Goal: Browse casually

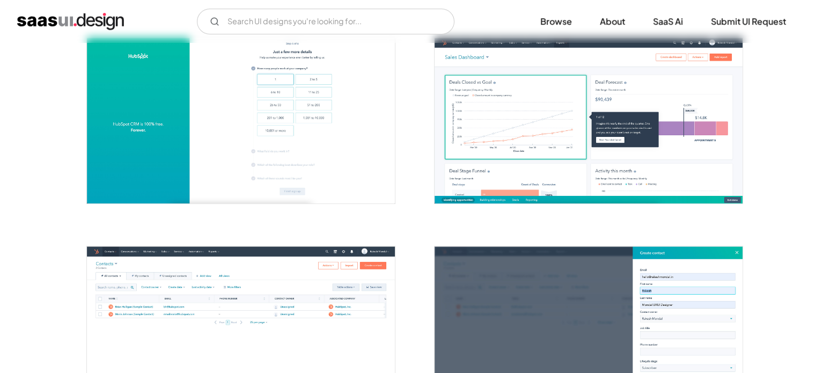
scroll to position [367, 0]
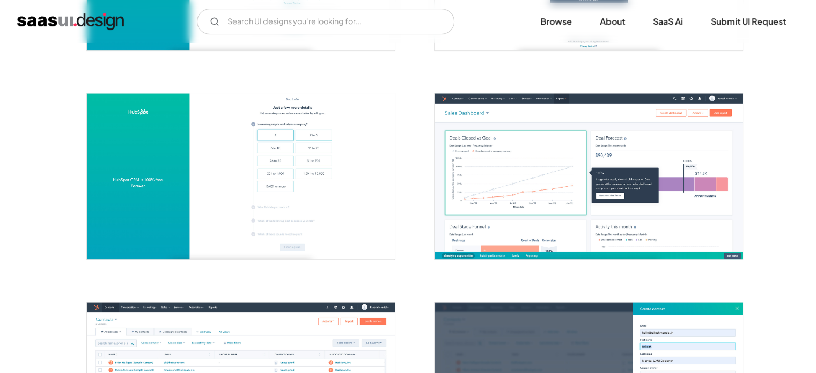
click at [498, 208] on img "open lightbox" at bounding box center [588, 176] width 308 height 166
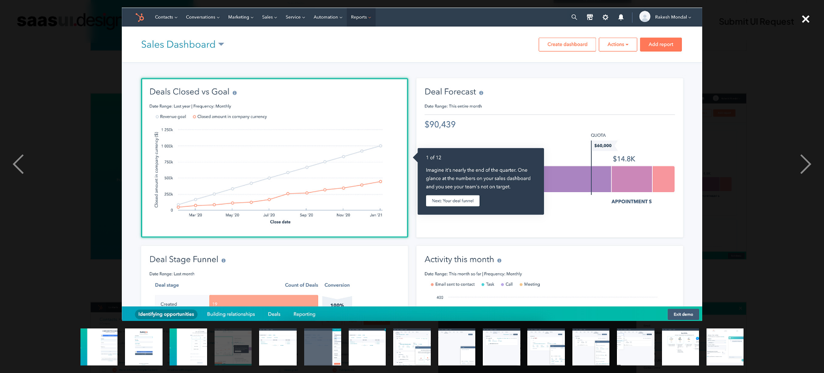
click at [805, 19] on div "close lightbox" at bounding box center [805, 20] width 36 height 24
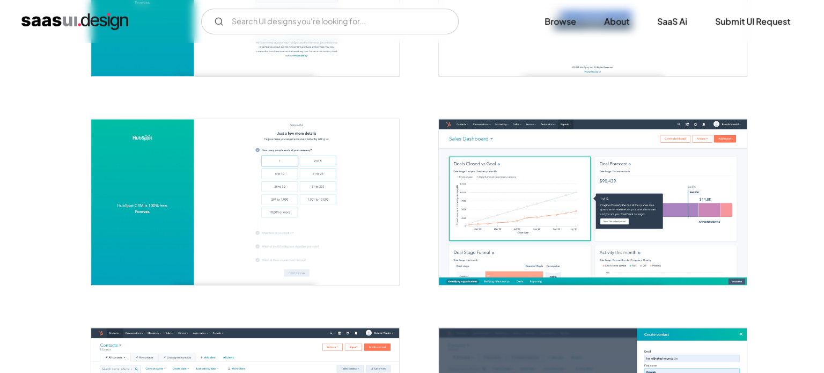
scroll to position [355, 0]
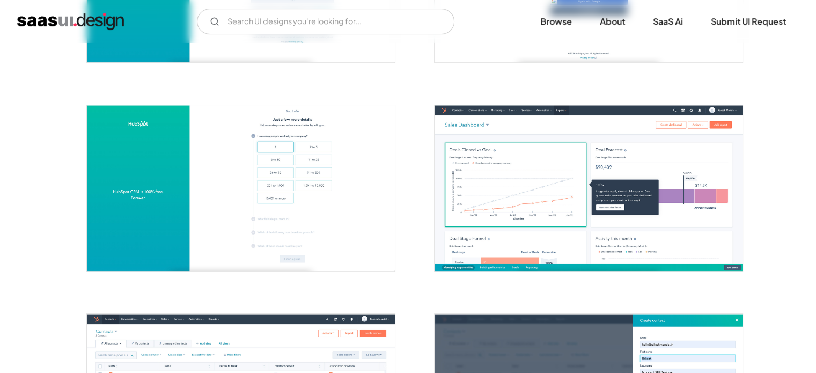
click at [515, 178] on img "open lightbox" at bounding box center [588, 188] width 308 height 166
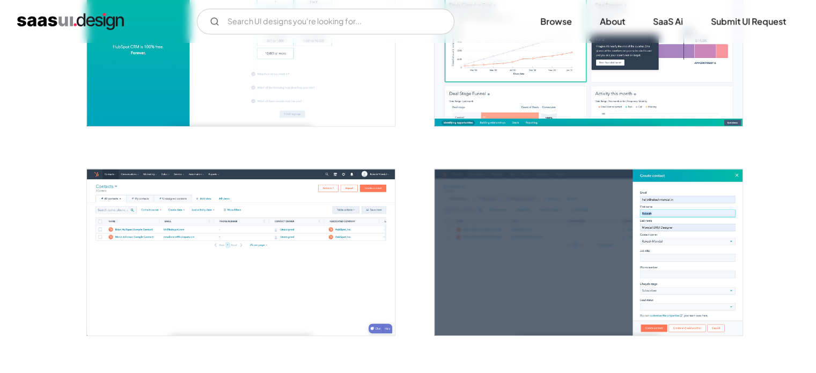
scroll to position [482, 0]
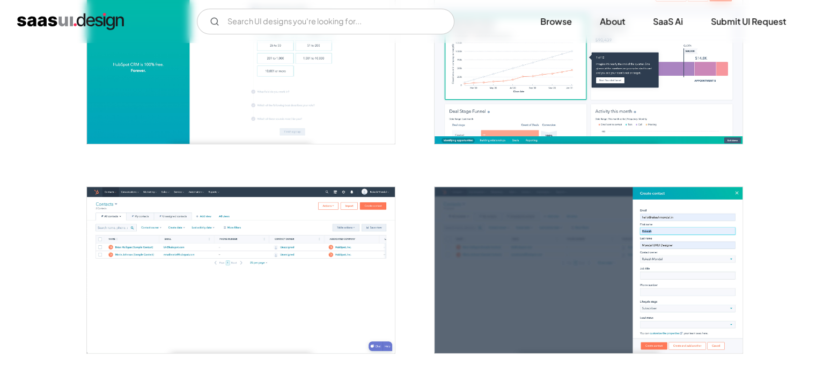
click at [241, 239] on img "open lightbox" at bounding box center [241, 270] width 308 height 166
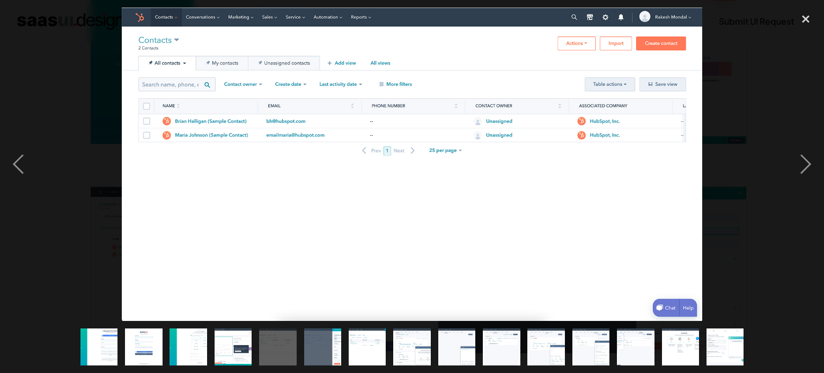
click at [108, 345] on img "show item 1 of 15" at bounding box center [98, 347] width 69 height 38
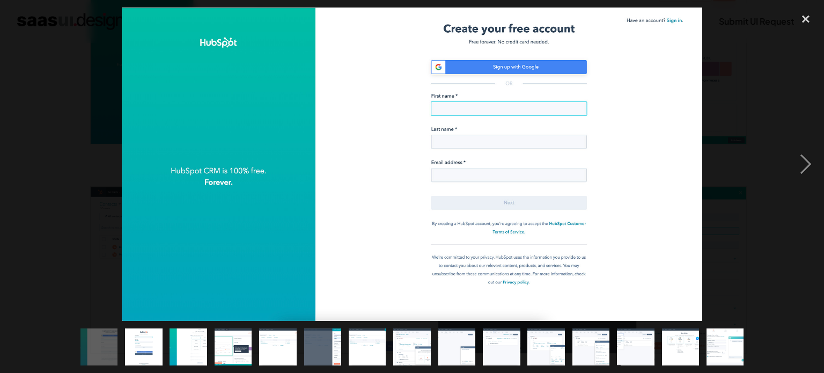
click at [151, 349] on img "show item 2 of 15" at bounding box center [143, 347] width 69 height 38
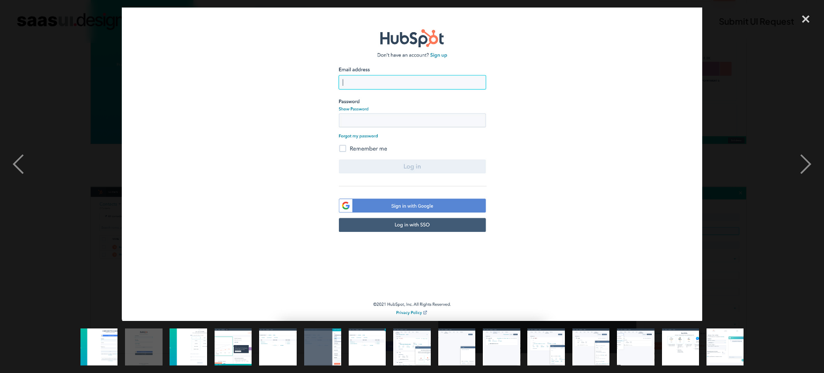
click at [191, 349] on img "show item 3 of 15" at bounding box center [188, 347] width 69 height 38
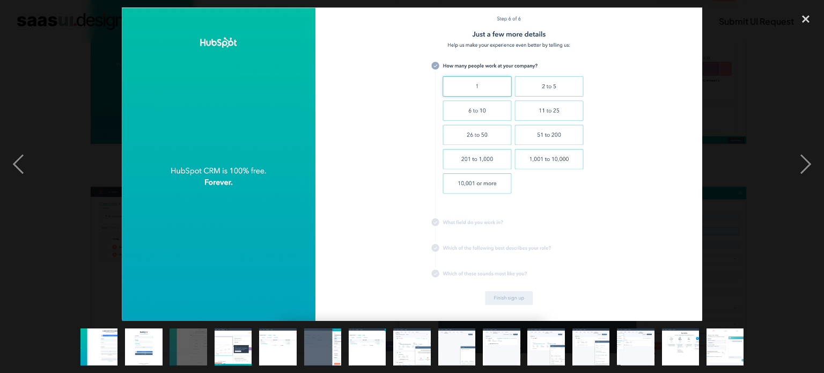
click at [237, 348] on img "show item 4 of 15" at bounding box center [232, 347] width 69 height 38
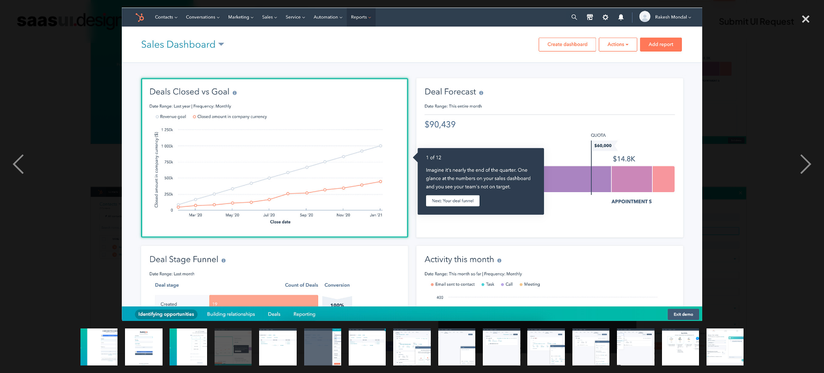
click at [278, 351] on img "show item 5 of 15" at bounding box center [277, 347] width 69 height 38
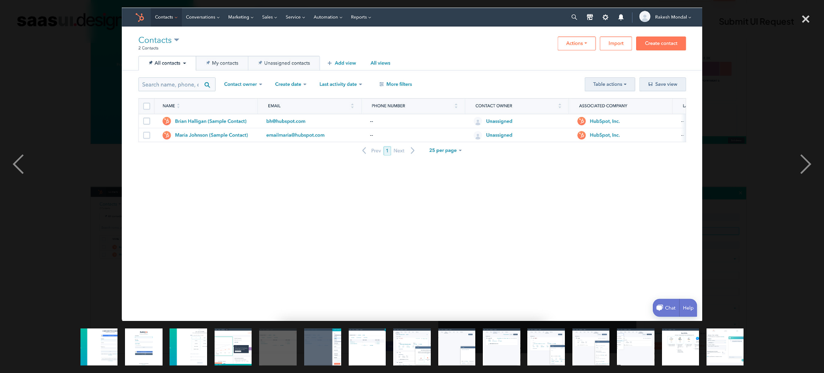
click at [320, 349] on img "show item 6 of 15" at bounding box center [322, 347] width 69 height 38
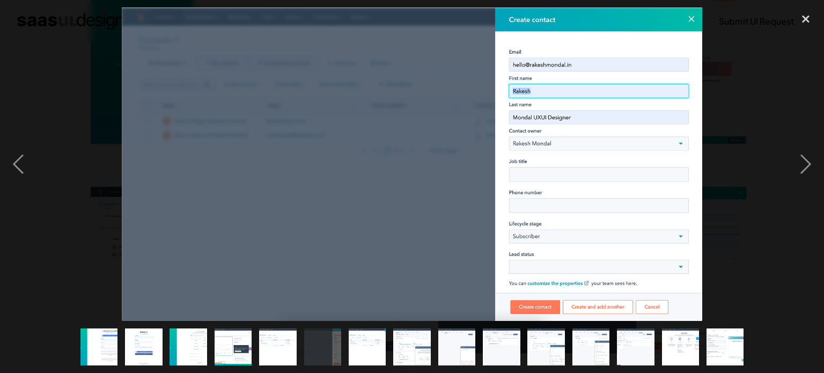
click at [365, 349] on img "show item 7 of 15" at bounding box center [366, 347] width 69 height 38
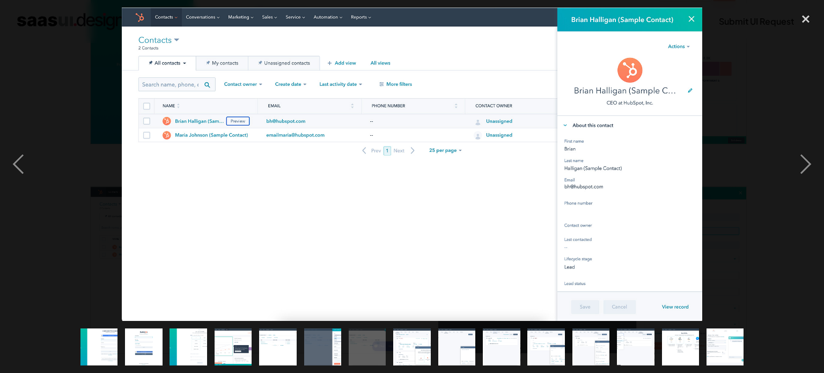
click at [414, 349] on img "show item 8 of 15" at bounding box center [412, 347] width 69 height 38
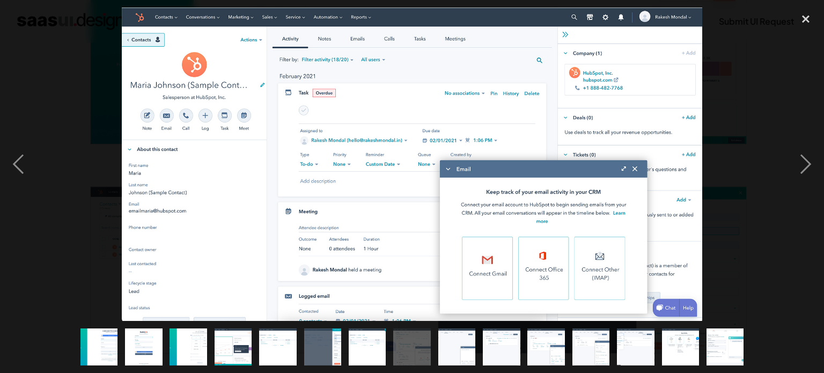
click at [370, 345] on img "show item 7 of 15" at bounding box center [366, 347] width 69 height 38
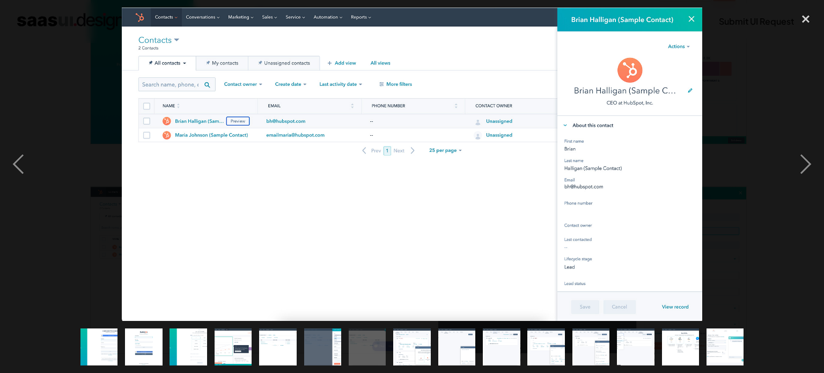
click at [408, 343] on img "show item 8 of 15" at bounding box center [412, 347] width 69 height 38
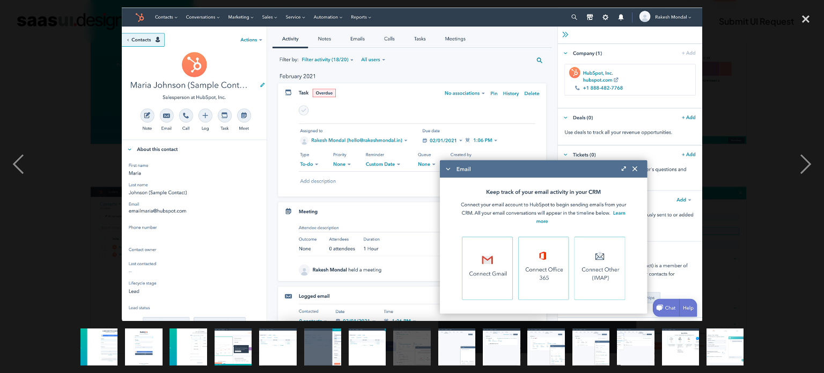
click at [448, 347] on img "show item 9 of 15" at bounding box center [456, 347] width 69 height 38
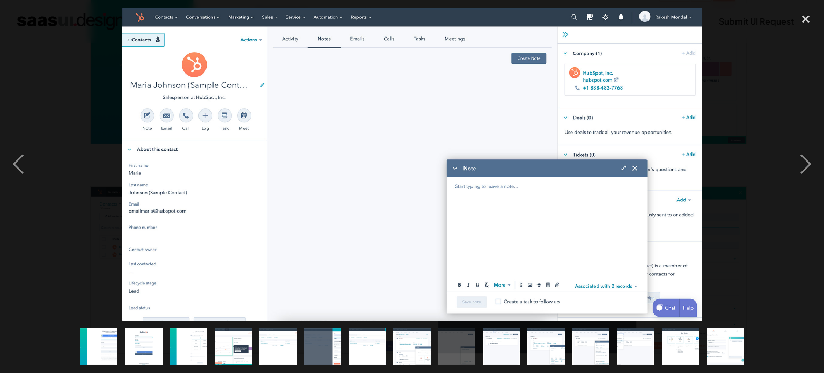
click at [498, 347] on img "show item 10 of 15" at bounding box center [501, 347] width 69 height 38
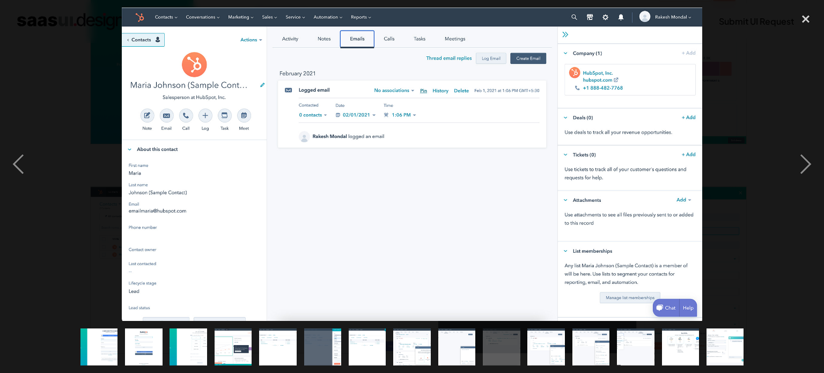
click at [545, 348] on img "show item 11 of 15" at bounding box center [546, 347] width 69 height 38
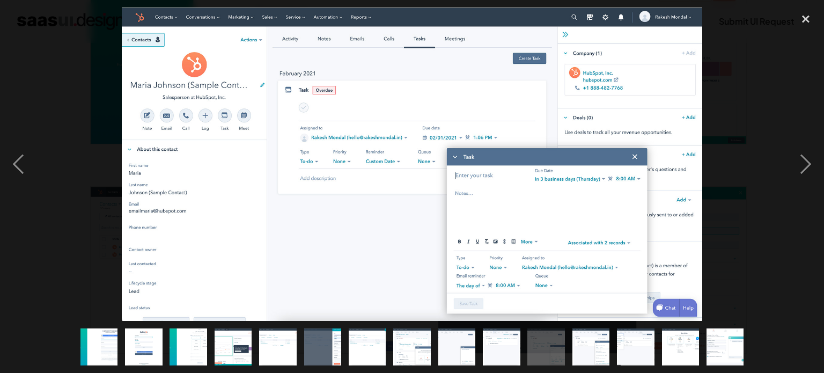
click at [594, 347] on img "show item 12 of 15" at bounding box center [590, 347] width 69 height 38
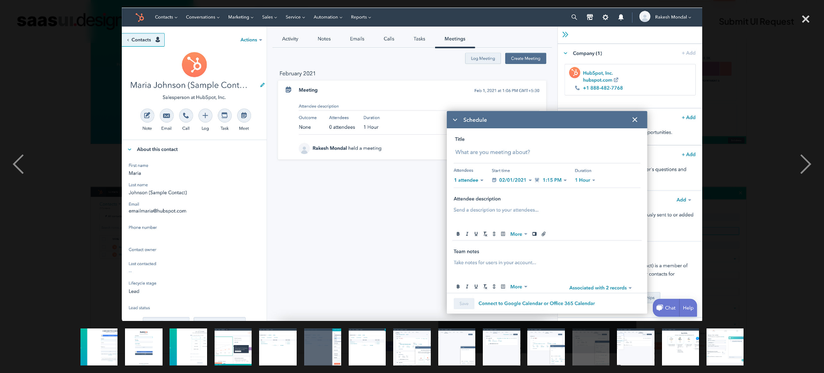
click at [635, 345] on img "show item 13 of 15" at bounding box center [635, 347] width 69 height 38
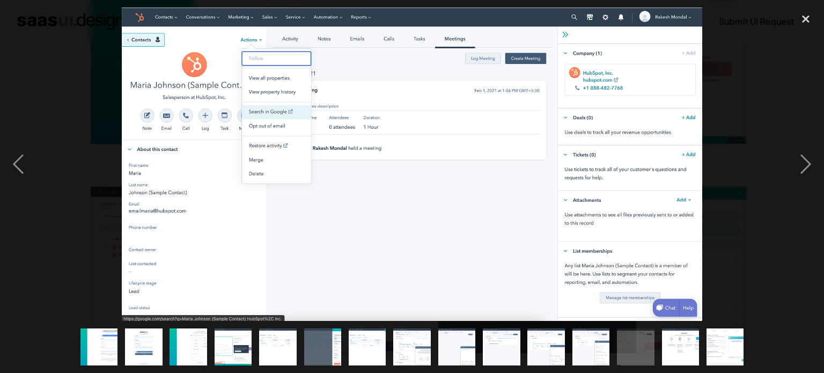
click at [624, 350] on img "show item 13 of 15" at bounding box center [635, 347] width 69 height 38
click at [601, 350] on img "show item 12 of 15" at bounding box center [590, 347] width 69 height 38
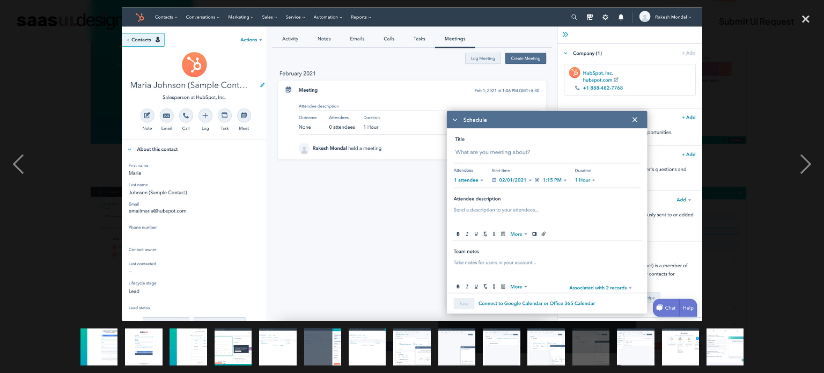
click at [546, 353] on img "show item 11 of 15" at bounding box center [546, 347] width 69 height 38
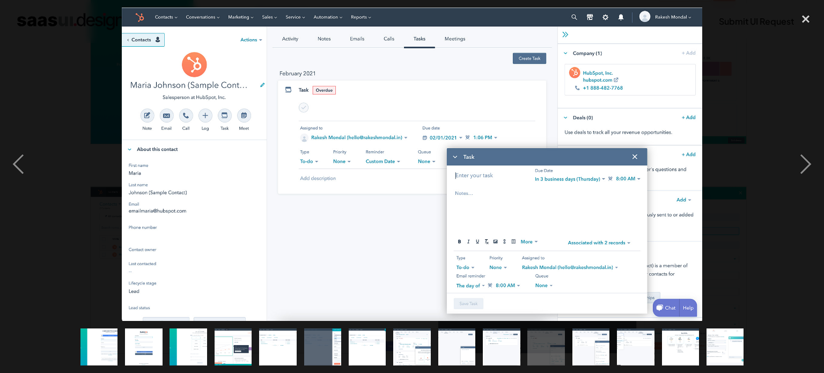
click at [496, 353] on img "show item 10 of 15" at bounding box center [501, 347] width 69 height 38
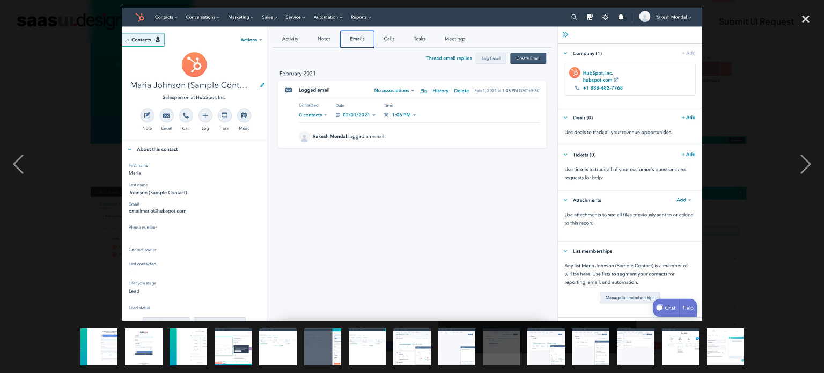
click at [461, 350] on img "show item 9 of 15" at bounding box center [456, 347] width 69 height 38
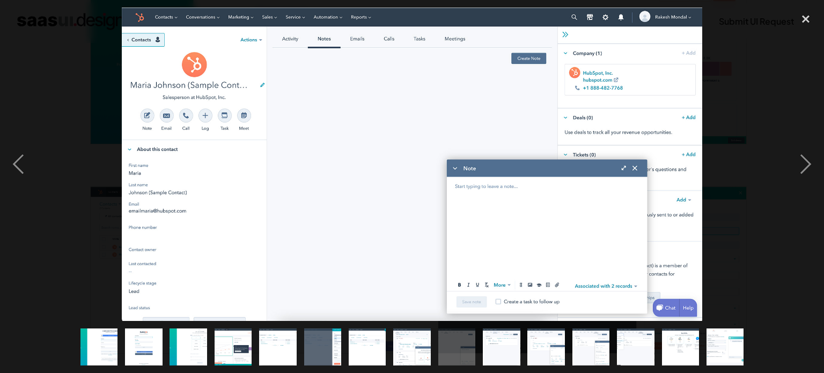
click at [425, 348] on img "show item 8 of 15" at bounding box center [412, 347] width 69 height 38
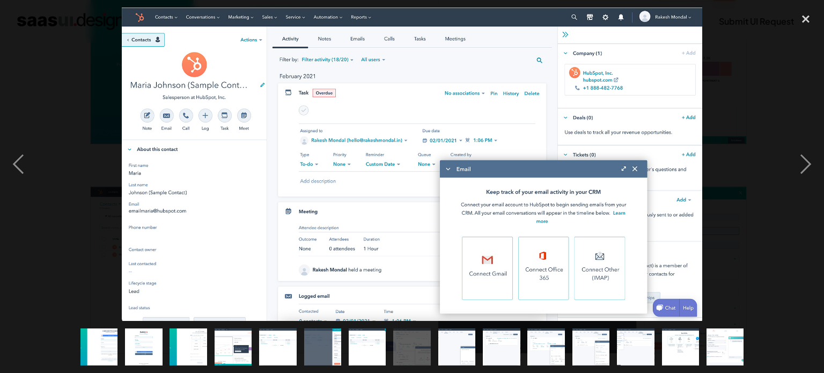
click at [371, 347] on img "show item 7 of 15" at bounding box center [366, 347] width 69 height 38
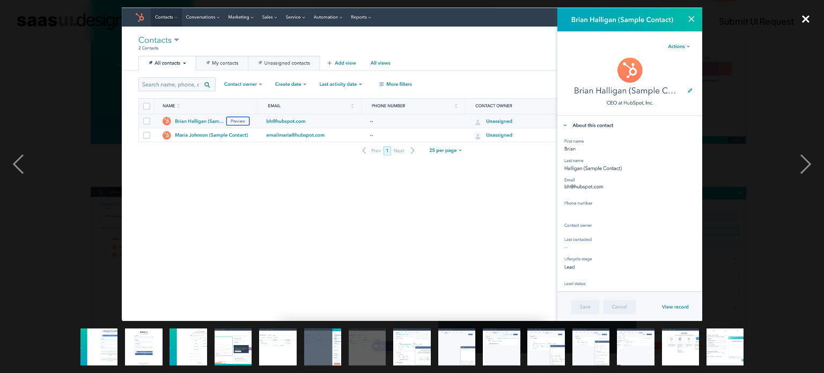
click at [808, 18] on div "close lightbox" at bounding box center [805, 20] width 36 height 24
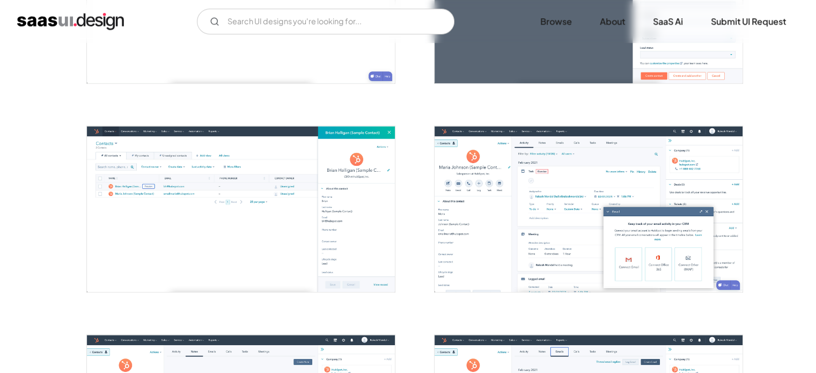
scroll to position [747, 0]
